Goal: Information Seeking & Learning: Learn about a topic

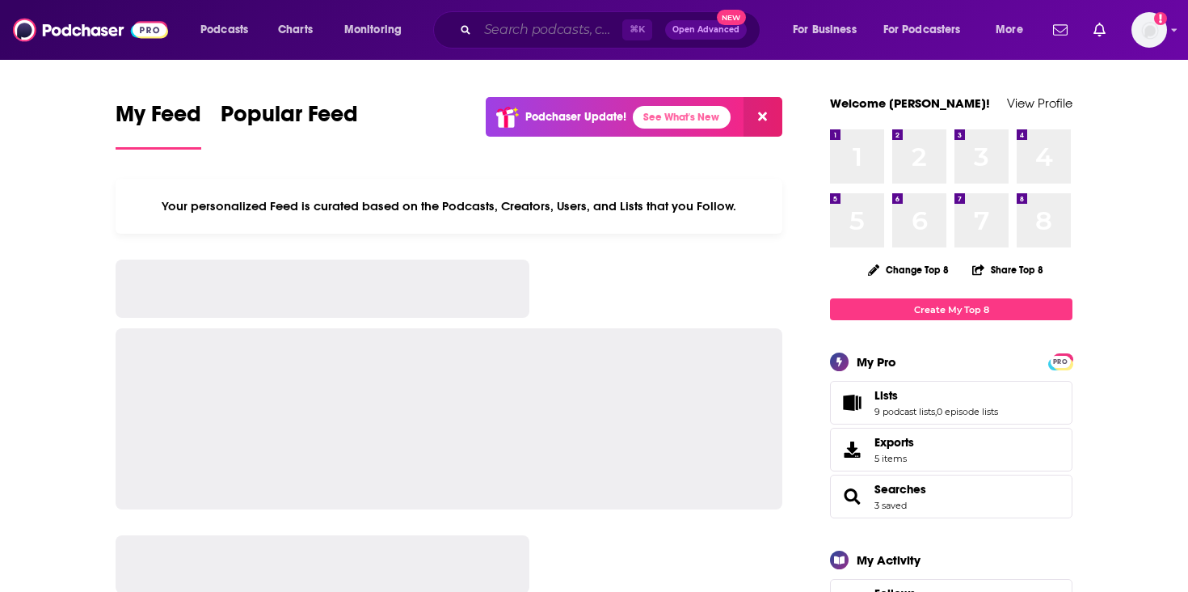
click at [542, 39] on input "Search podcasts, credits, & more..." at bounding box center [550, 30] width 145 height 26
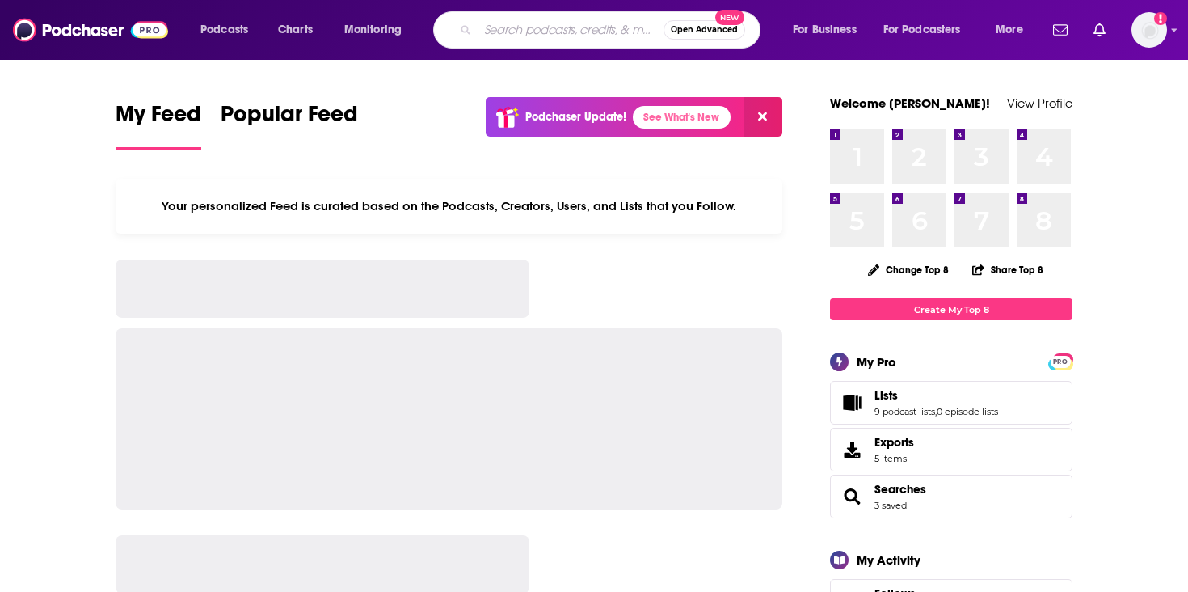
paste input "The Crypto Beat"
type input "The Crypto Beat"
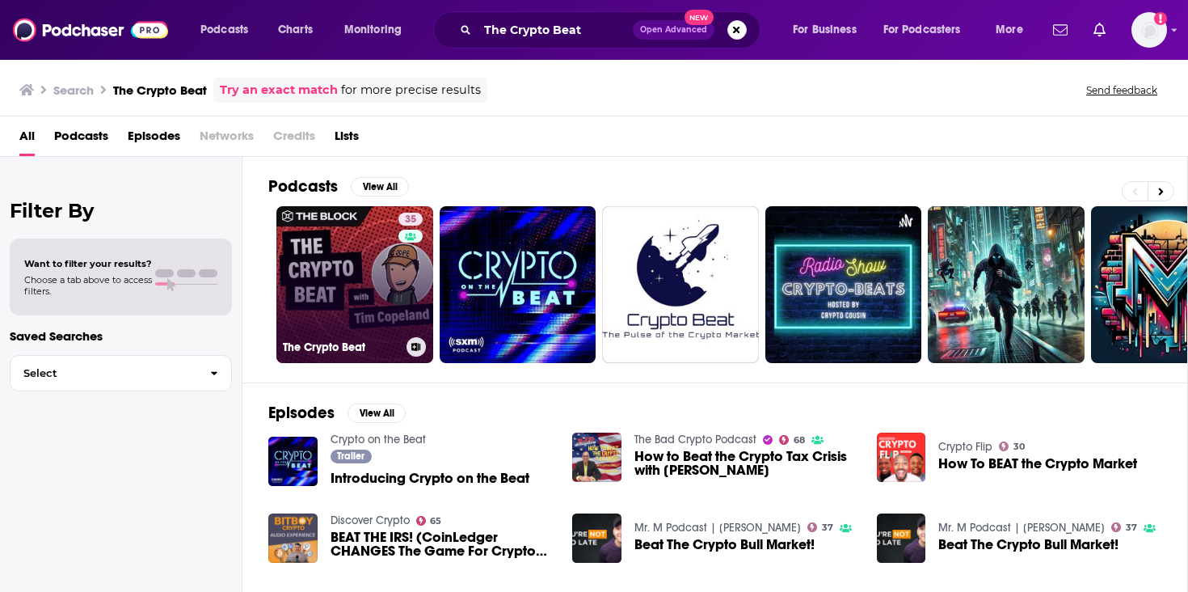
click at [340, 290] on link "35 The Crypto Beat" at bounding box center [355, 284] width 157 height 157
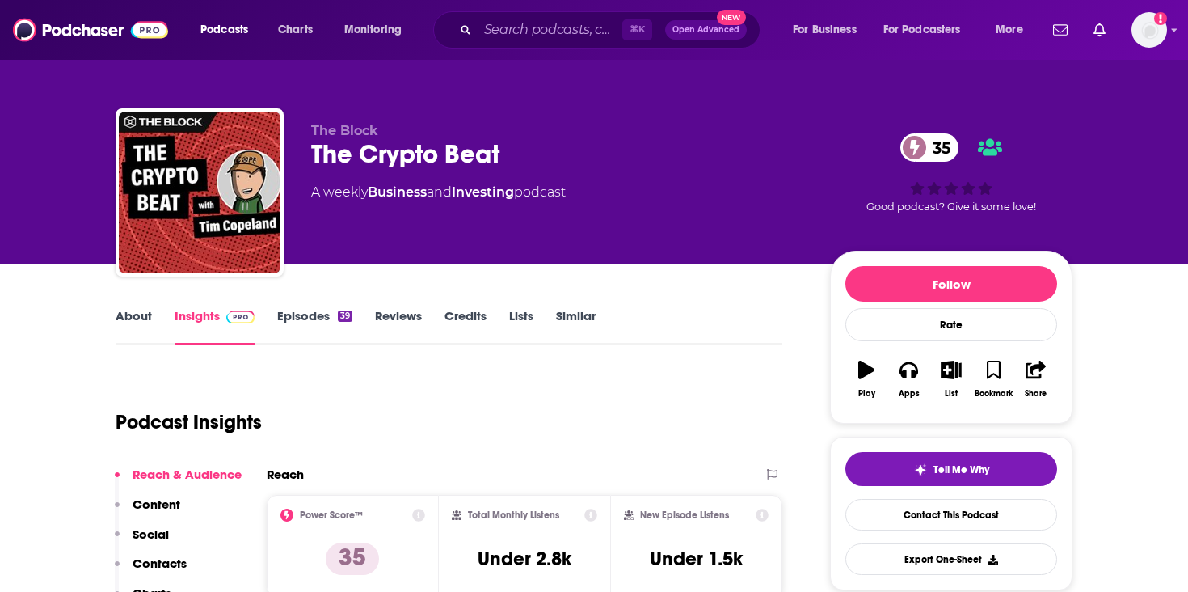
scroll to position [194, 0]
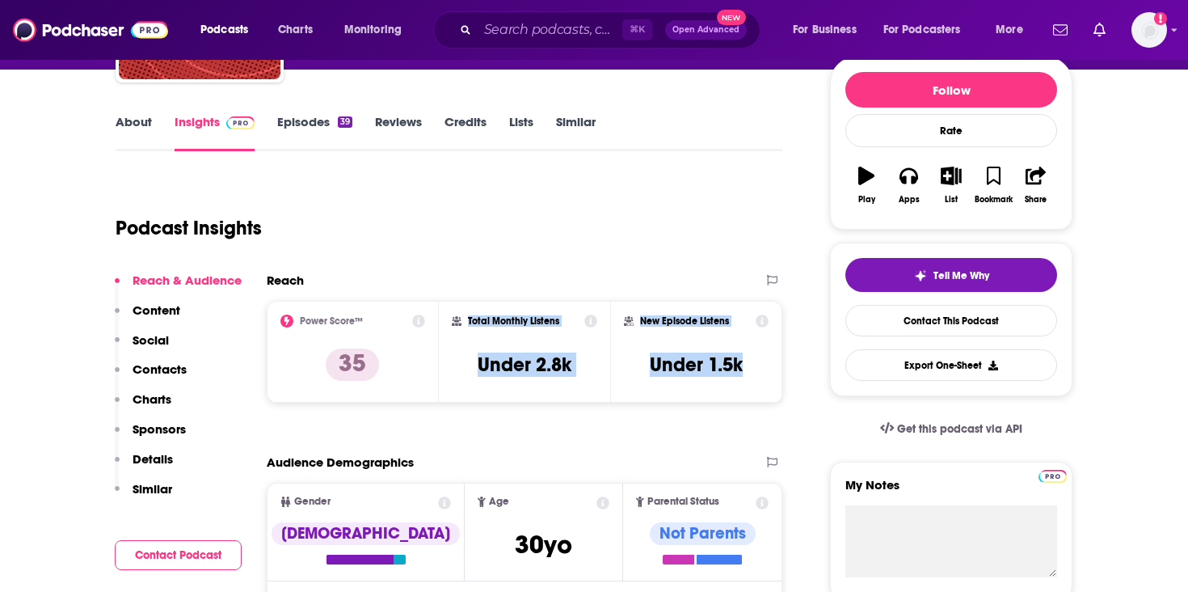
drag, startPoint x: 724, startPoint y: 359, endPoint x: 464, endPoint y: 315, distance: 264.1
click at [464, 315] on div "Power Score™ 35 Total Monthly Listens Under 2.8k New Episode Listens Under 1.5k" at bounding box center [525, 352] width 516 height 102
copy div "Total Monthly Listens Under 2.8k New Episode Listens Under 1.5k"
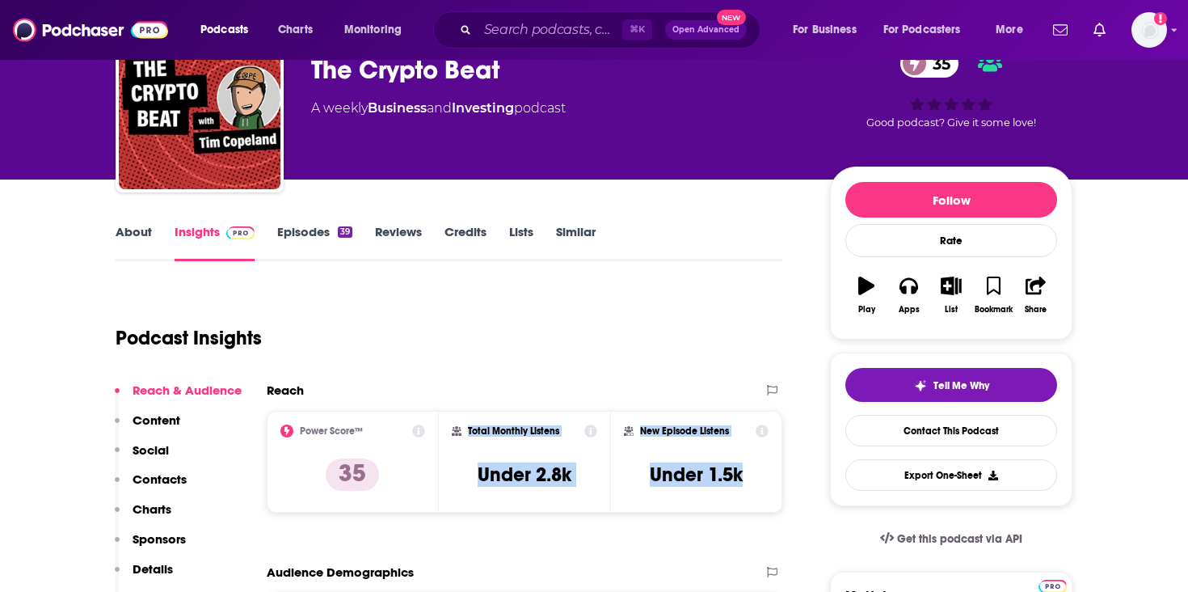
scroll to position [23, 0]
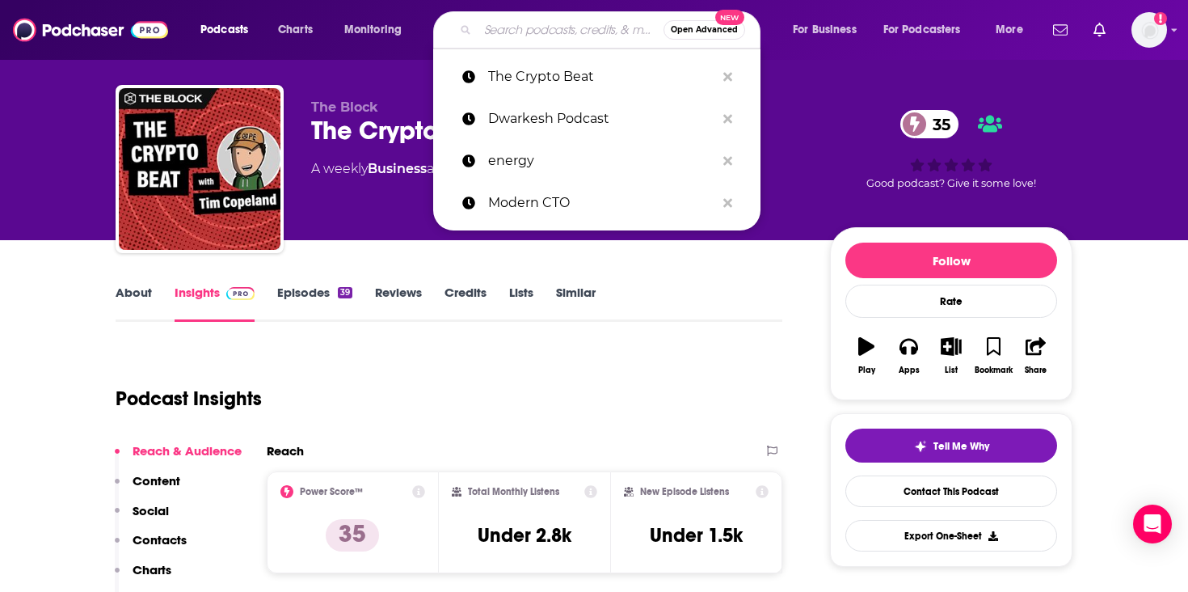
click at [514, 33] on input "Search podcasts, credits, & more..." at bounding box center [571, 30] width 186 height 26
paste input "Going Direct Conversations"
type input "Going Direct Conversations"
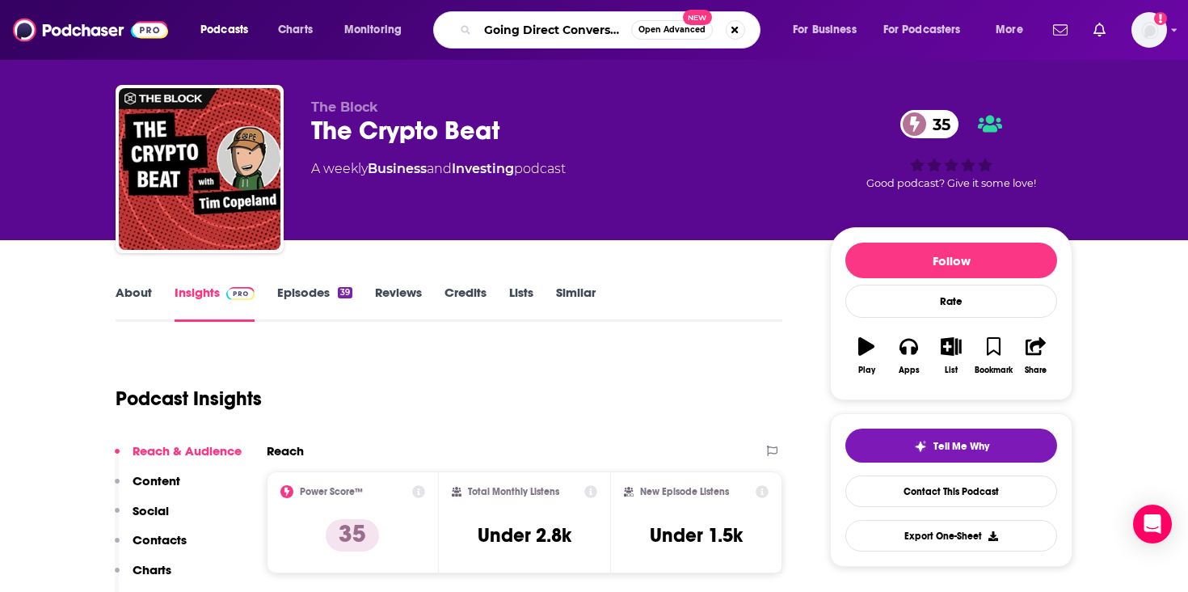
scroll to position [0, 27]
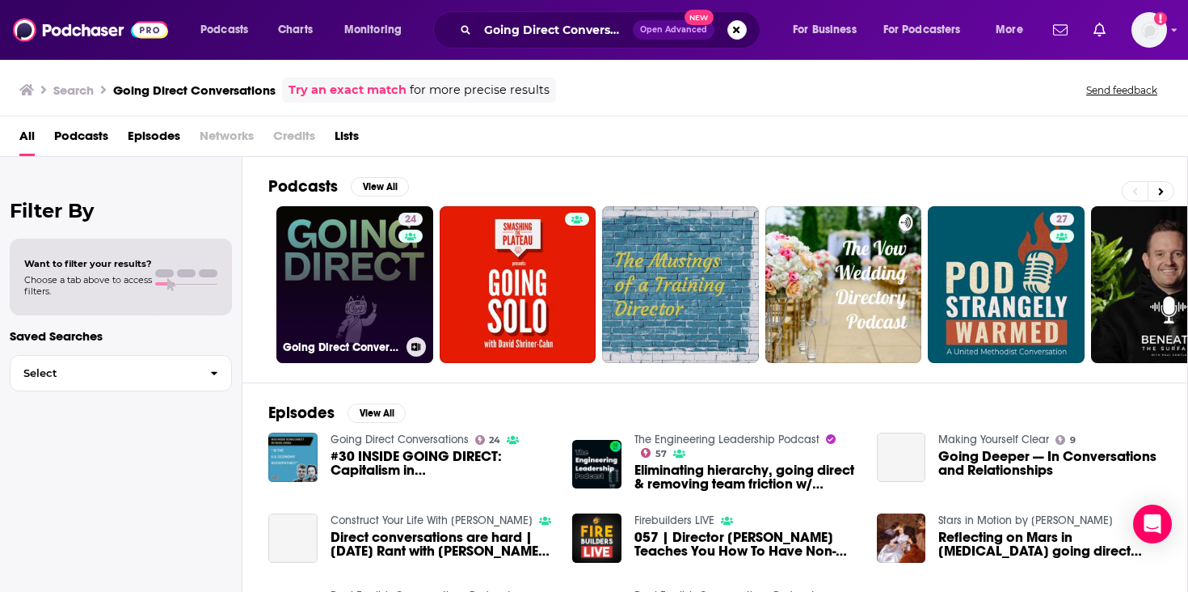
click at [384, 327] on link "24 Going Direct Conversations" at bounding box center [355, 284] width 157 height 157
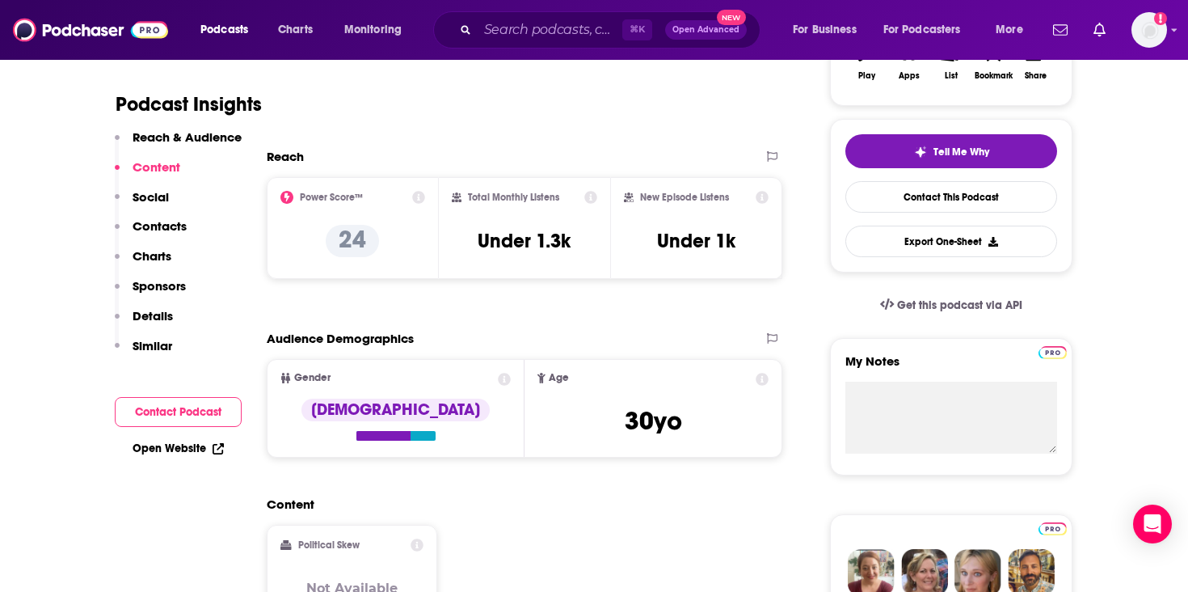
scroll to position [335, 0]
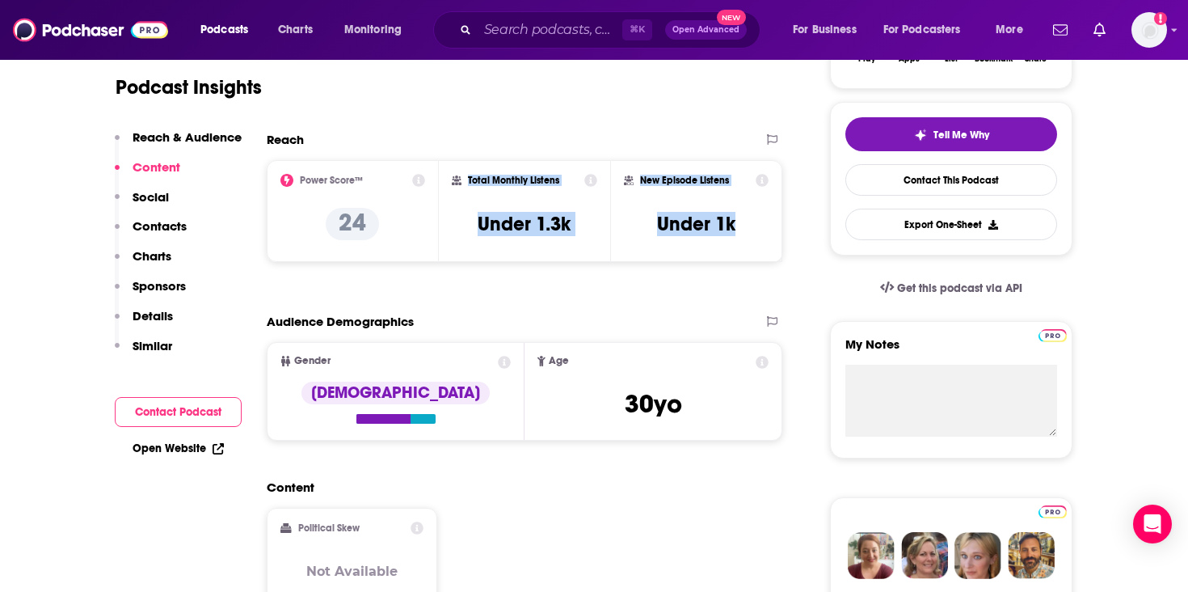
drag, startPoint x: 741, startPoint y: 228, endPoint x: 466, endPoint y: 177, distance: 279.6
click at [466, 177] on div "Power Score™ 24 Total Monthly Listens Under 1.3k New Episode Listens Under 1k" at bounding box center [525, 211] width 516 height 102
copy div "Total Monthly Listens Under 1.3k New Episode Listens Under 1k"
